Goal: Navigation & Orientation: Understand site structure

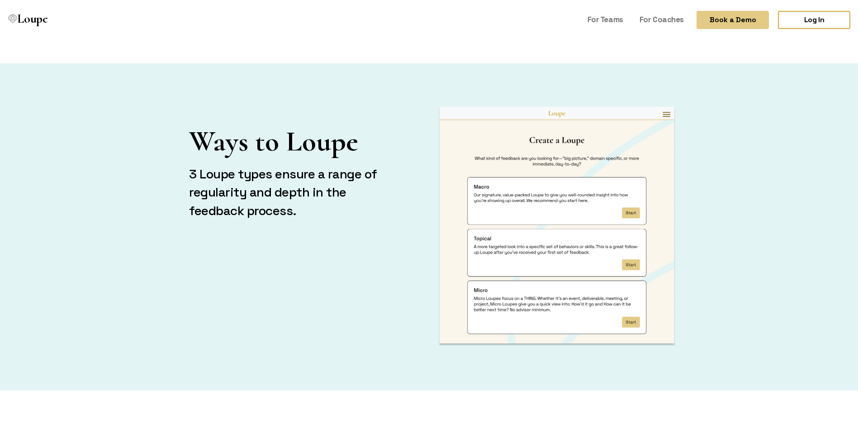
scroll to position [1267, 0]
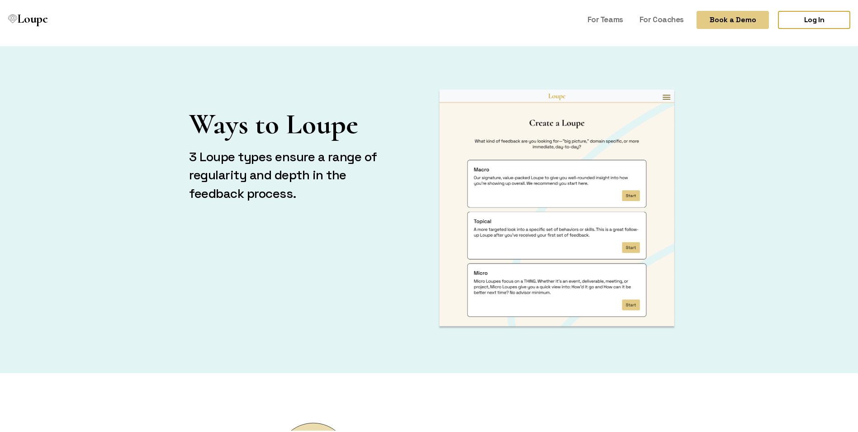
click at [658, 94] on img at bounding box center [557, 207] width 238 height 239
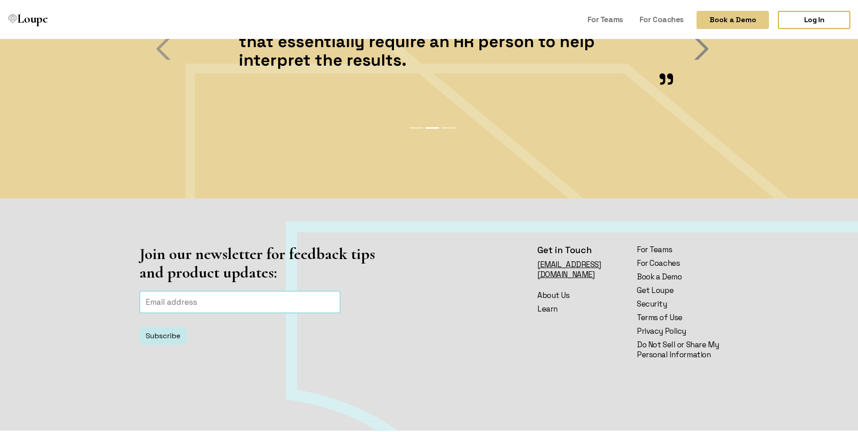
scroll to position [2123, 0]
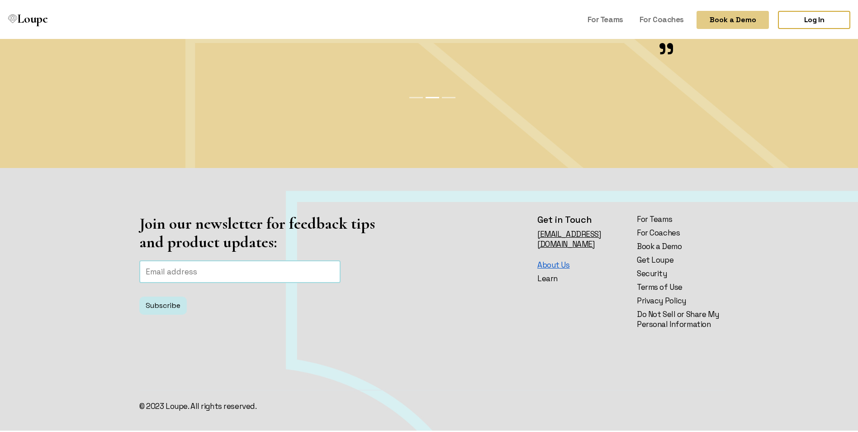
click at [554, 258] on link "About Us" at bounding box center [582, 263] width 89 height 10
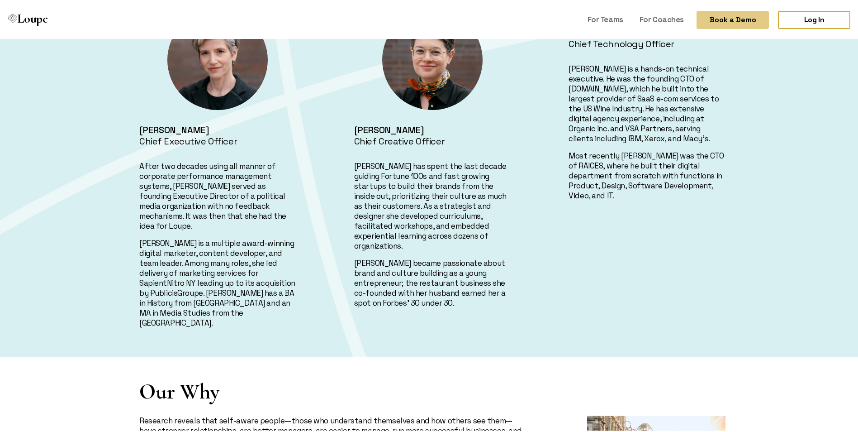
scroll to position [336, 0]
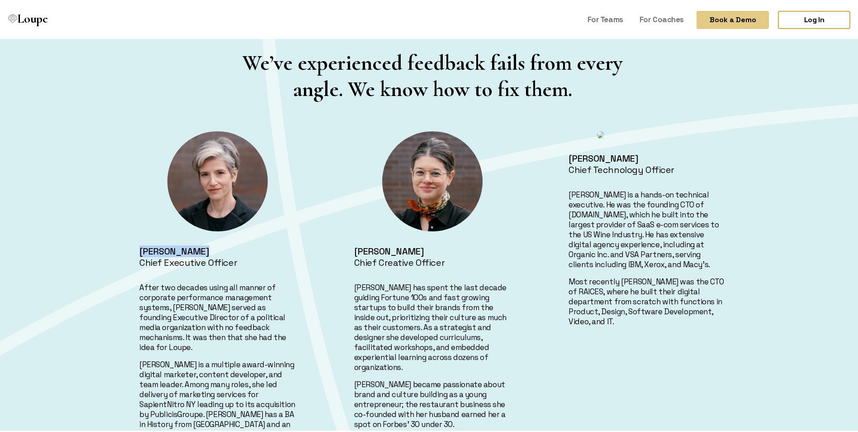
drag, startPoint x: 201, startPoint y: 252, endPoint x: 138, endPoint y: 251, distance: 63.4
click at [139, 251] on h4 "[PERSON_NAME]" at bounding box center [217, 249] width 157 height 11
copy h4 "[PERSON_NAME]"
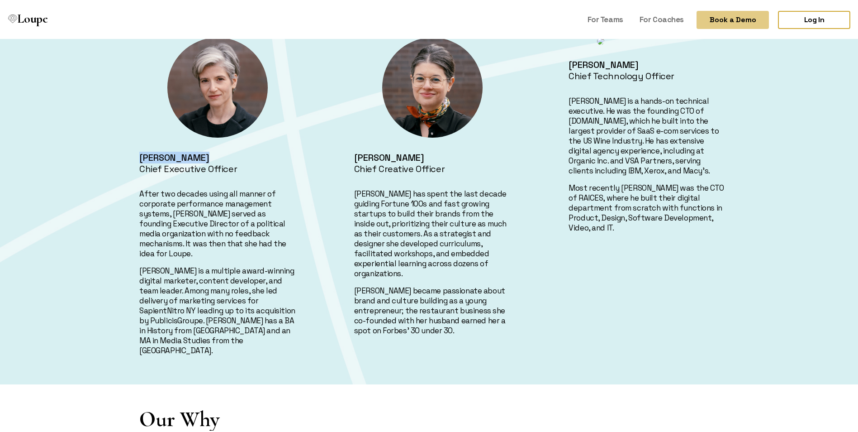
scroll to position [381, 0]
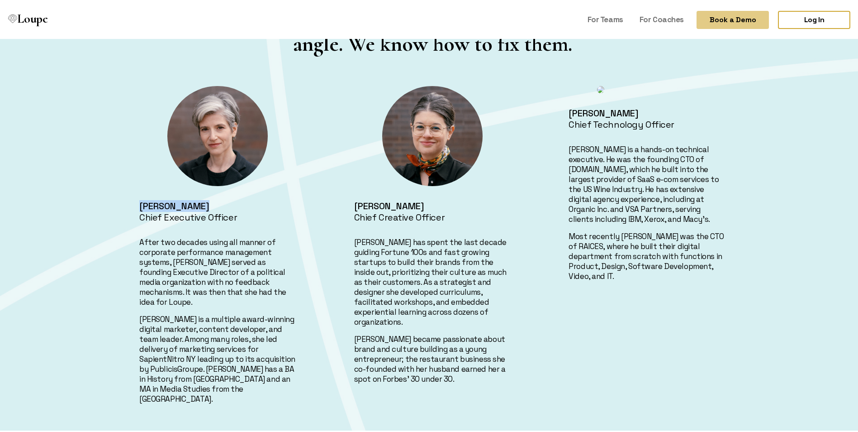
drag, startPoint x: 445, startPoint y: 204, endPoint x: 353, endPoint y: 208, distance: 92.4
click at [354, 208] on h4 "[PERSON_NAME]" at bounding box center [432, 204] width 157 height 11
copy h4 "[PERSON_NAME]"
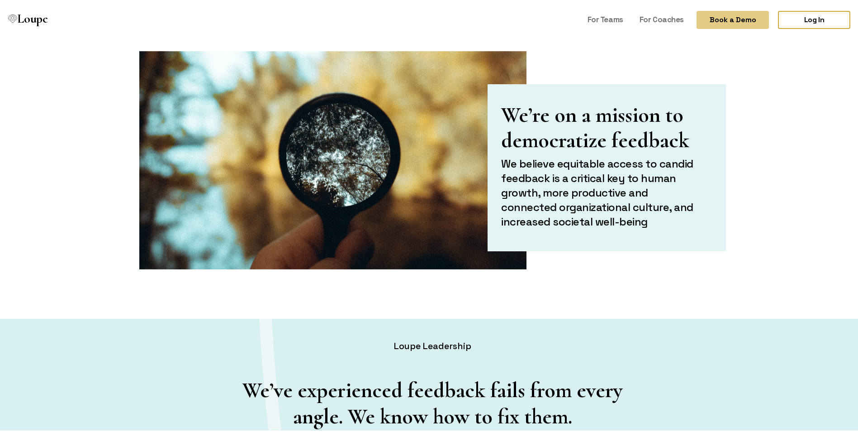
scroll to position [0, 0]
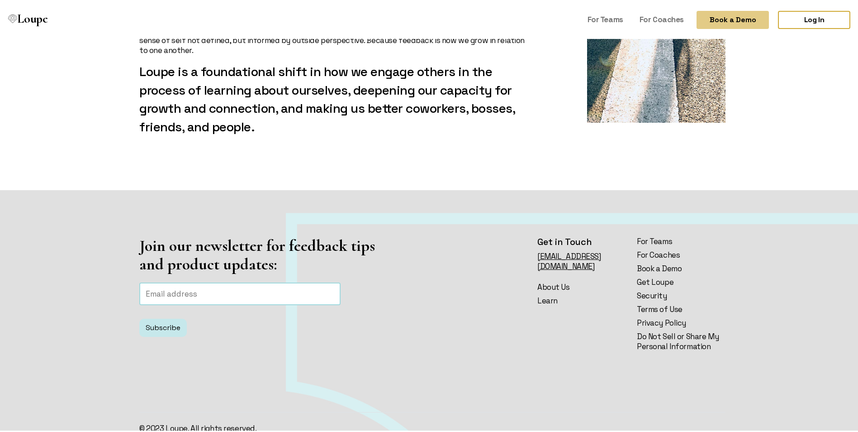
scroll to position [1060, 0]
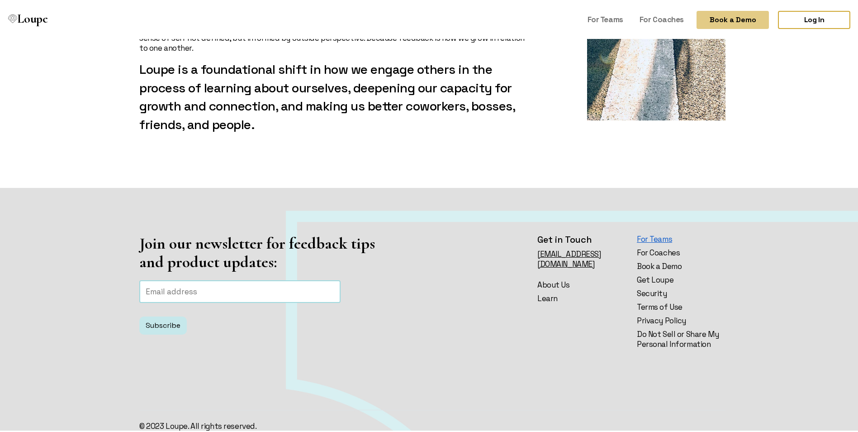
click at [665, 232] on link "For Teams" at bounding box center [681, 237] width 89 height 10
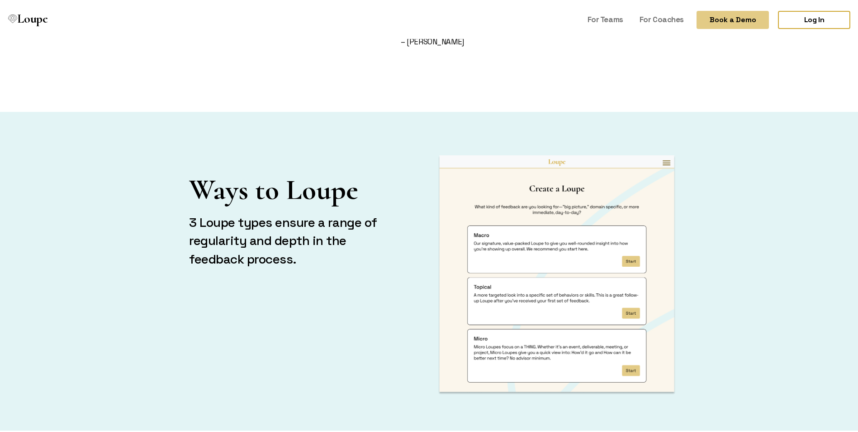
scroll to position [1222, 0]
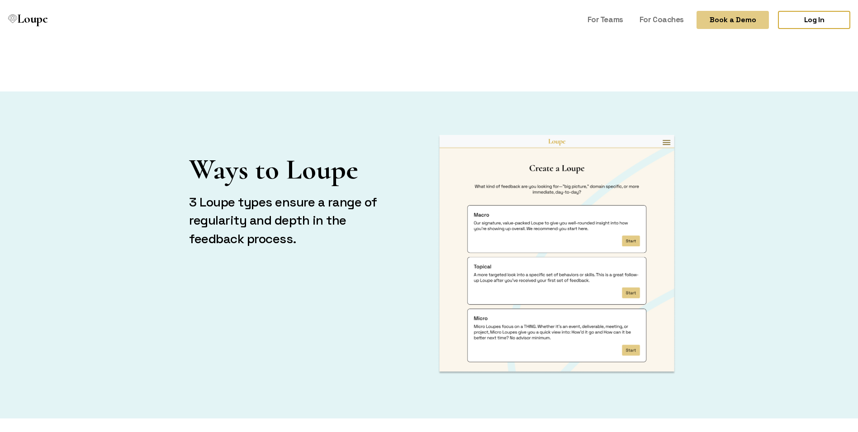
click at [666, 133] on img at bounding box center [557, 252] width 238 height 239
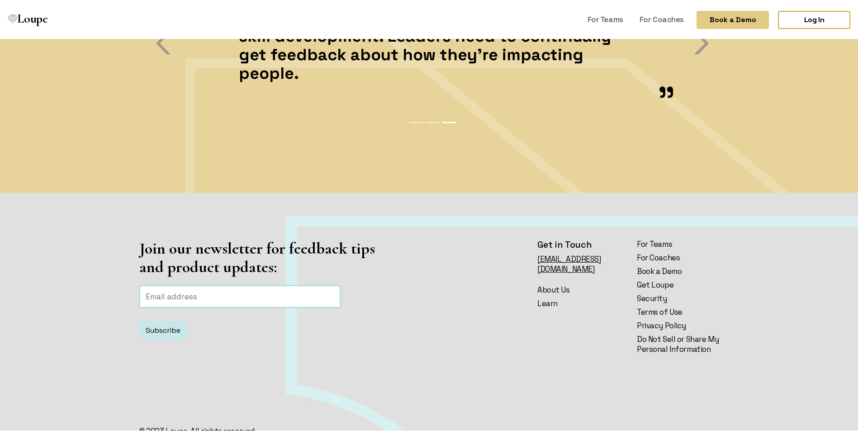
scroll to position [2123, 0]
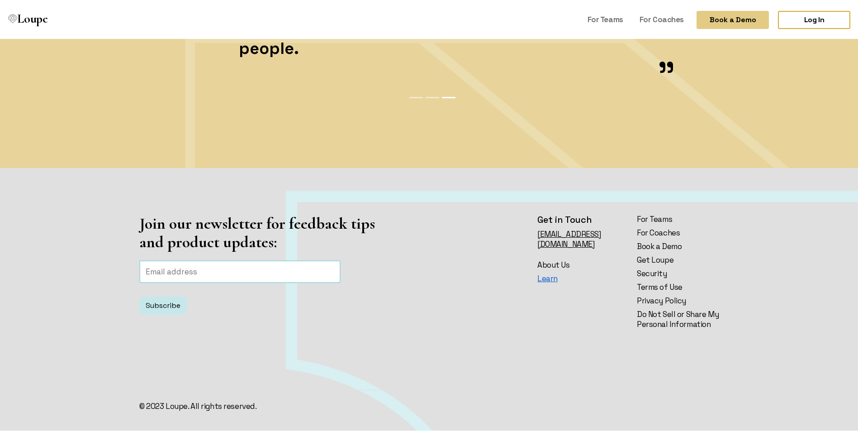
click at [550, 272] on link "Learn" at bounding box center [582, 277] width 89 height 10
